Goal: Task Accomplishment & Management: Manage account settings

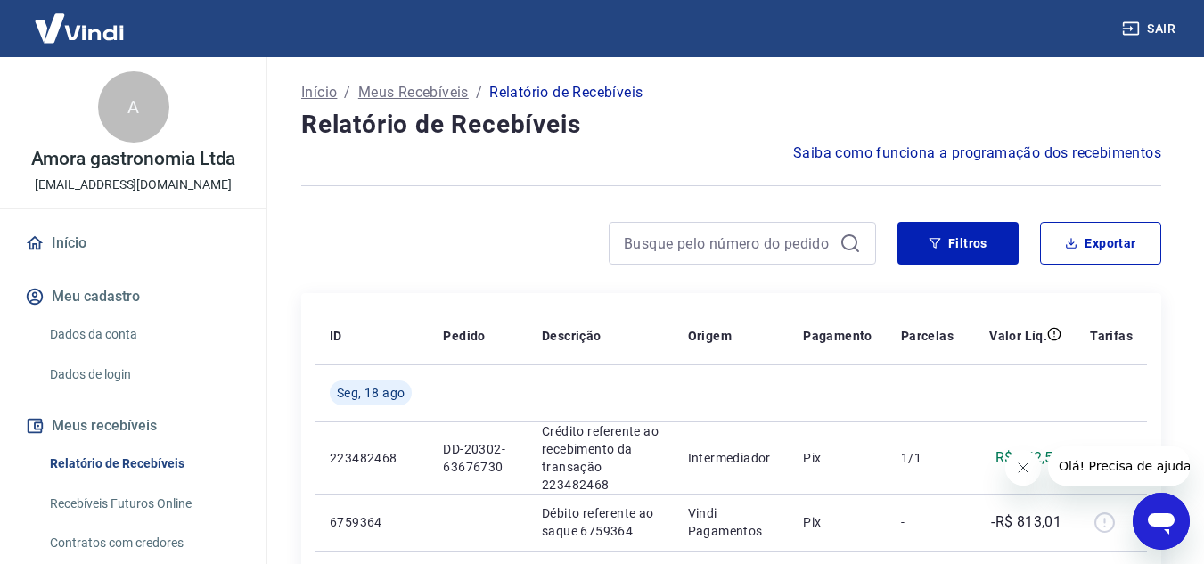
click at [113, 337] on link "Dados da conta" at bounding box center [144, 334] width 202 height 37
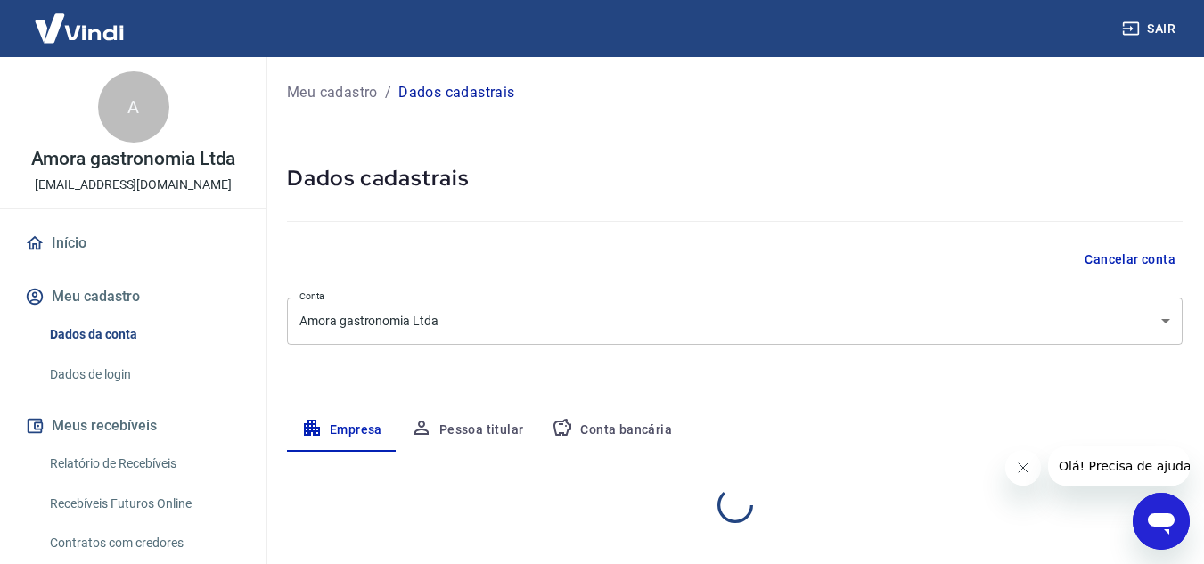
select select "RJ"
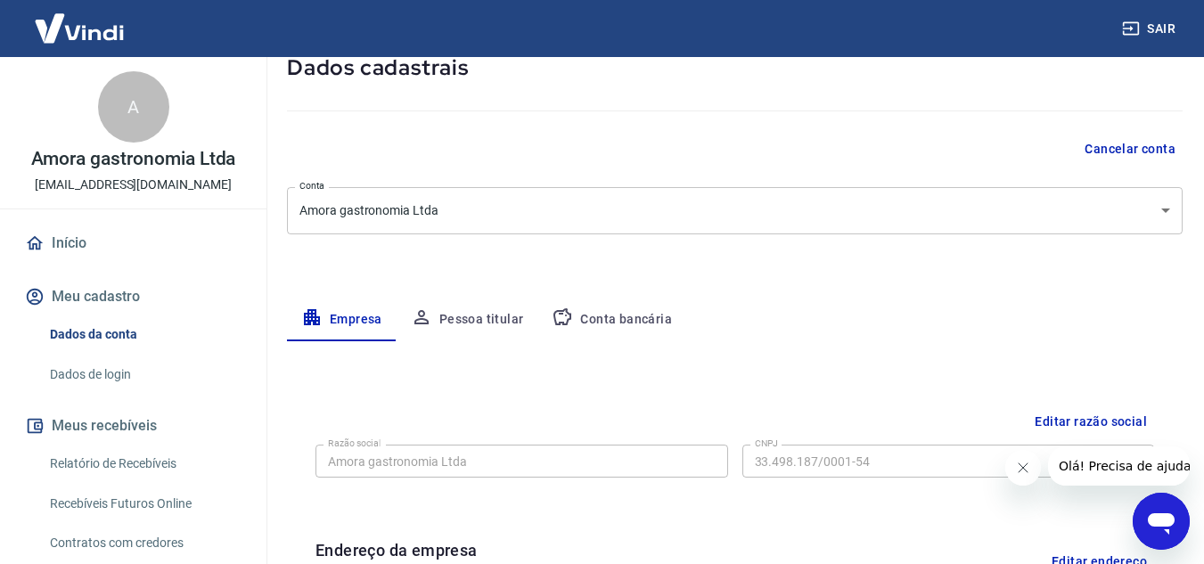
scroll to position [97, 0]
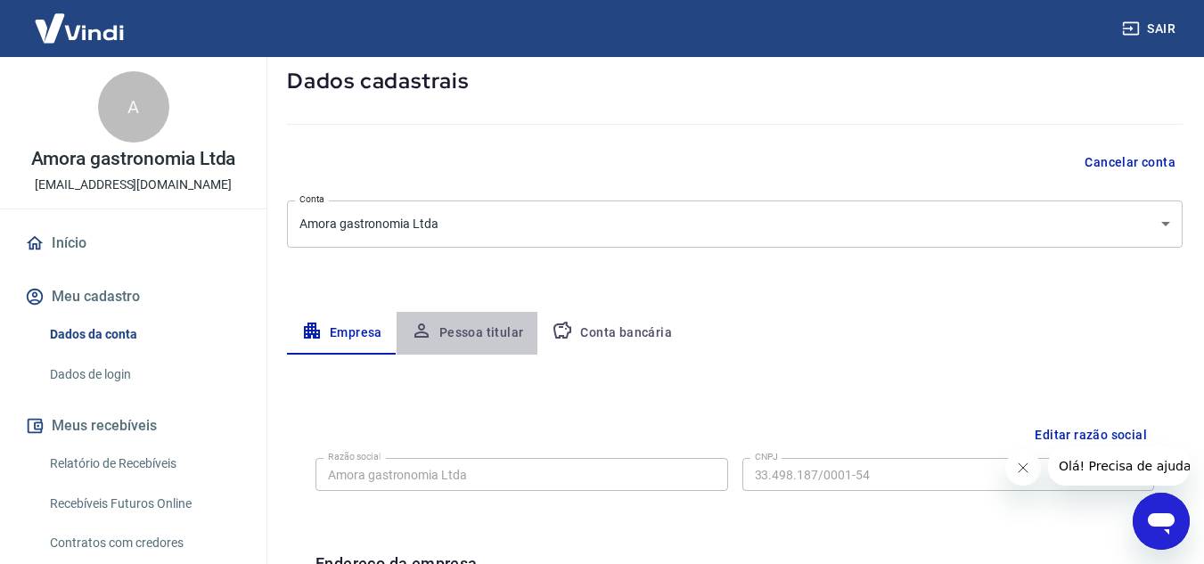
click at [475, 328] on button "Pessoa titular" at bounding box center [467, 333] width 142 height 43
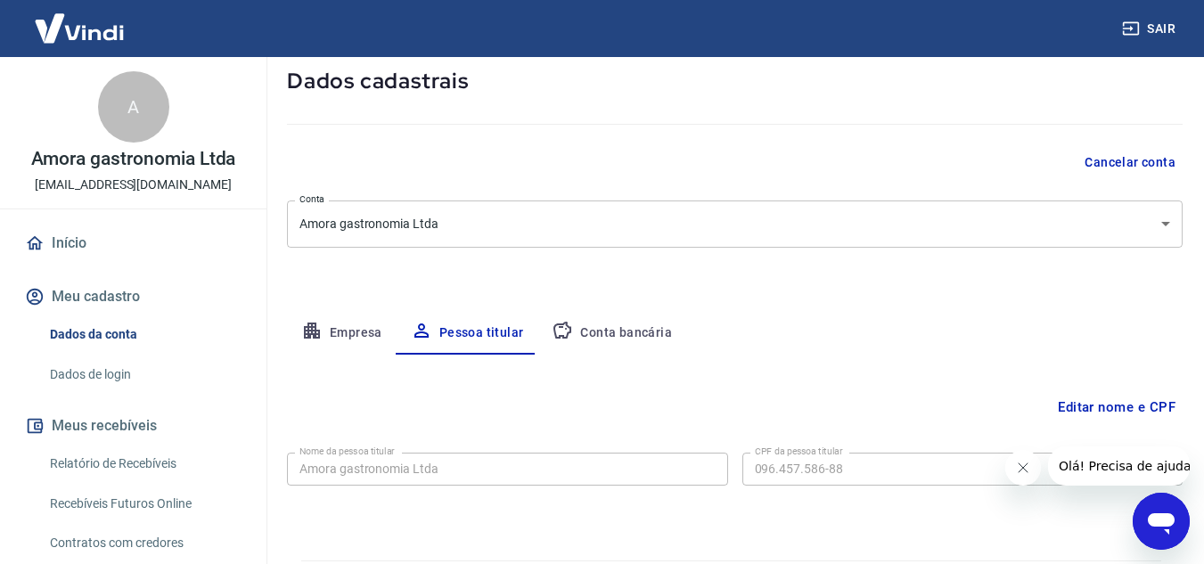
scroll to position [149, 0]
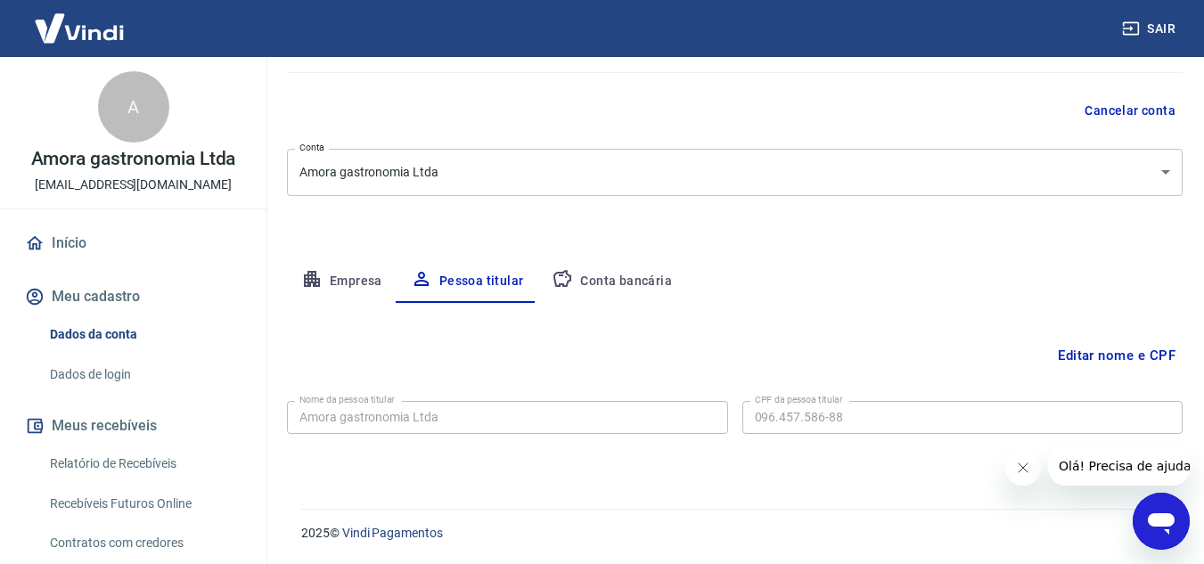
click at [89, 372] on link "Dados de login" at bounding box center [144, 374] width 202 height 37
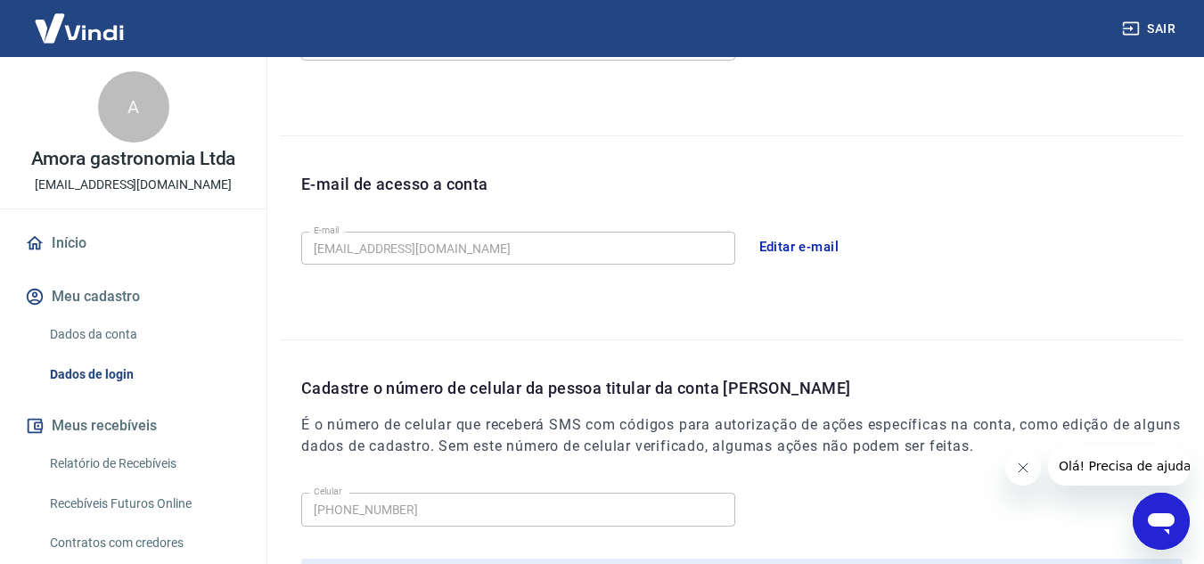
scroll to position [488, 0]
